Goal: Transaction & Acquisition: Subscribe to service/newsletter

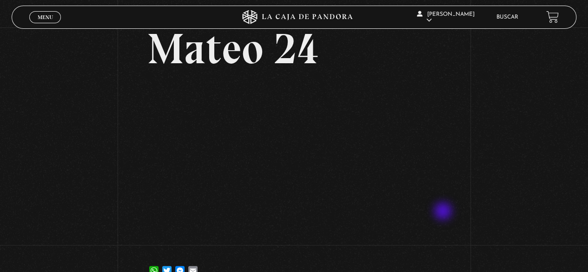
scroll to position [46, 0]
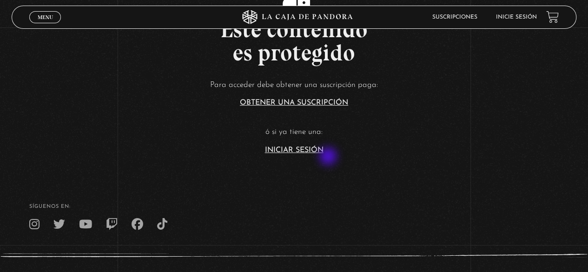
scroll to position [46, 0]
click at [318, 104] on link "Obtener una suscripción" at bounding box center [294, 101] width 108 height 7
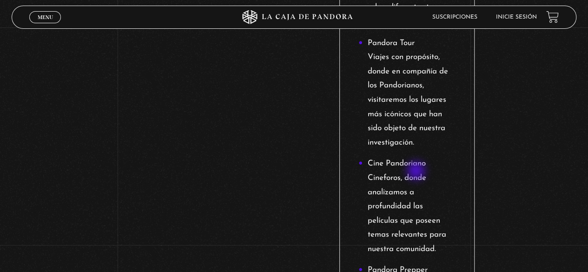
scroll to position [1344, 0]
click at [527, 23] on li "Inicie sesión" at bounding box center [516, 17] width 41 height 14
click at [526, 15] on link "Inicie sesión" at bounding box center [516, 17] width 41 height 6
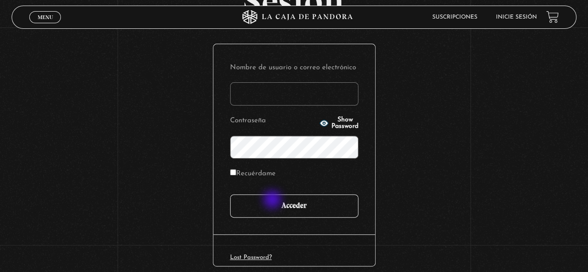
type input "paovanesa08@gmail.com"
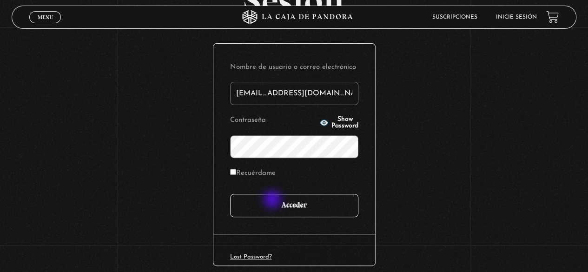
click at [274, 200] on input "Acceder" at bounding box center [294, 205] width 128 height 23
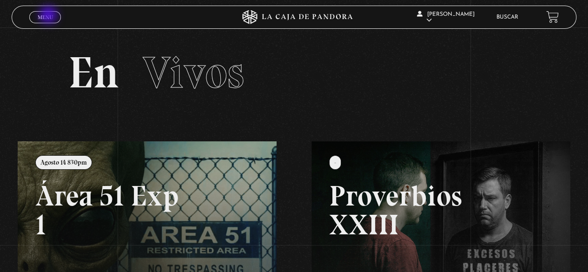
click at [49, 16] on span "Menu" at bounding box center [45, 17] width 15 height 6
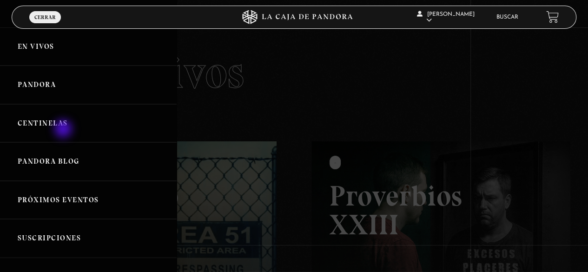
click at [63, 120] on link "Centinelas" at bounding box center [88, 123] width 177 height 39
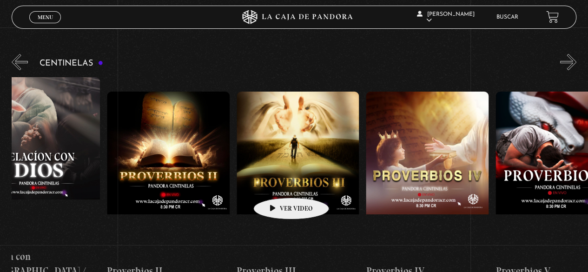
scroll to position [91, 0]
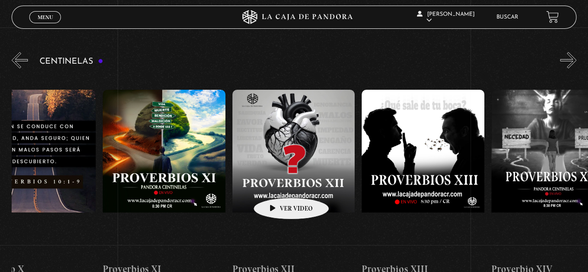
drag, startPoint x: 514, startPoint y: 170, endPoint x: 168, endPoint y: 185, distance: 345.9
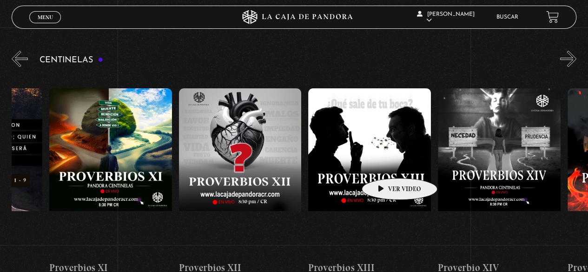
scroll to position [93, 0]
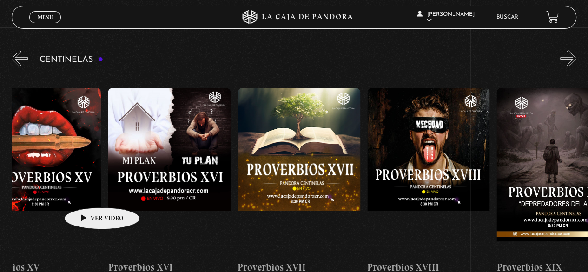
drag, startPoint x: 386, startPoint y: 164, endPoint x: 2, endPoint y: 197, distance: 386.0
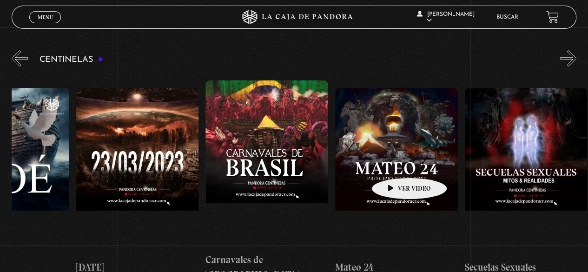
drag, startPoint x: 390, startPoint y: 165, endPoint x: 5, endPoint y: 201, distance: 387.2
click at [5, 201] on section "Centinelas" at bounding box center [294, 192] width 588 height 288
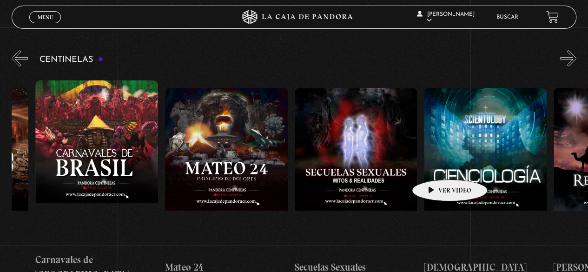
scroll to position [0, 5592]
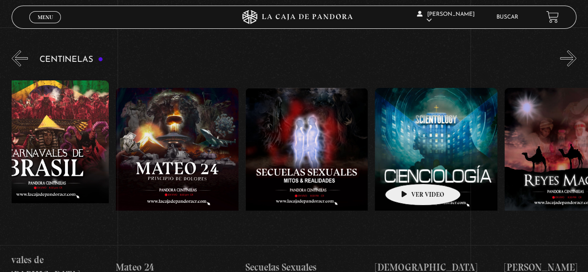
drag, startPoint x: 440, startPoint y: 164, endPoint x: 408, endPoint y: 170, distance: 32.5
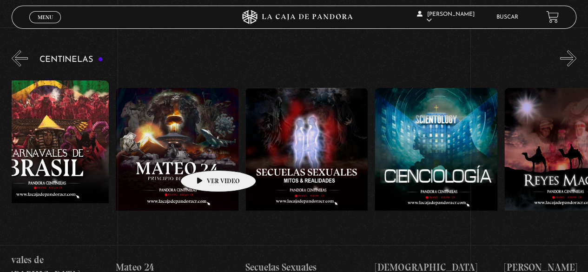
click at [203, 156] on figure at bounding box center [177, 171] width 123 height 167
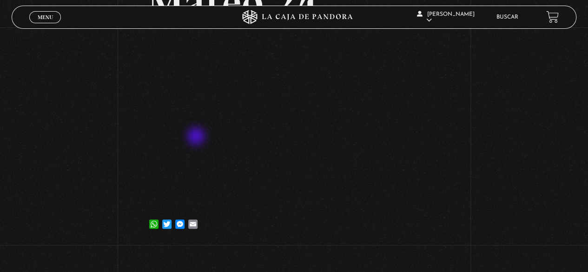
scroll to position [92, 0]
click at [541, 168] on div "Volver [DATE] [PERSON_NAME] 24 WhatsApp Twitter Messenger Email" at bounding box center [294, 90] width 588 height 310
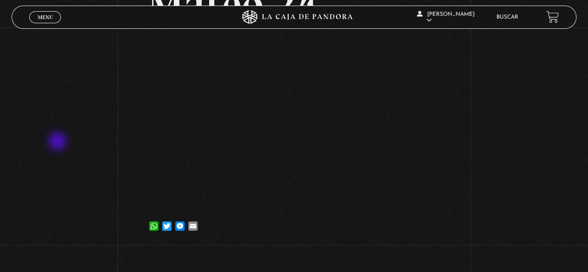
drag, startPoint x: 59, startPoint y: 142, endPoint x: 83, endPoint y: 143, distance: 24.2
click at [59, 142] on div "Volver [DATE] [PERSON_NAME] 24 WhatsApp Twitter Messenger Email" at bounding box center [294, 92] width 588 height 310
